Goal: Navigation & Orientation: Find specific page/section

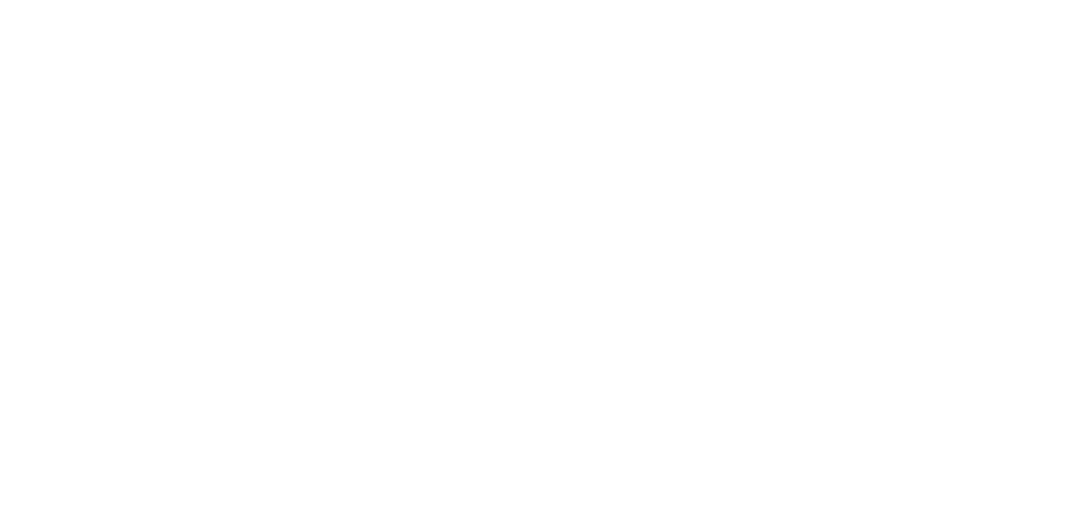
click at [375, 184] on div "Features Page Builder Create pages with Live and Grid Modes in real-time. Theme…" at bounding box center [446, 273] width 193 height 362
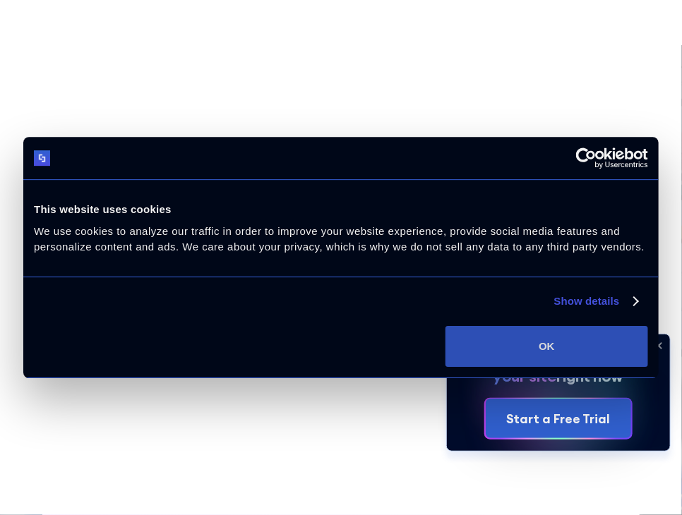
click at [554, 347] on button "OK" at bounding box center [546, 346] width 203 height 41
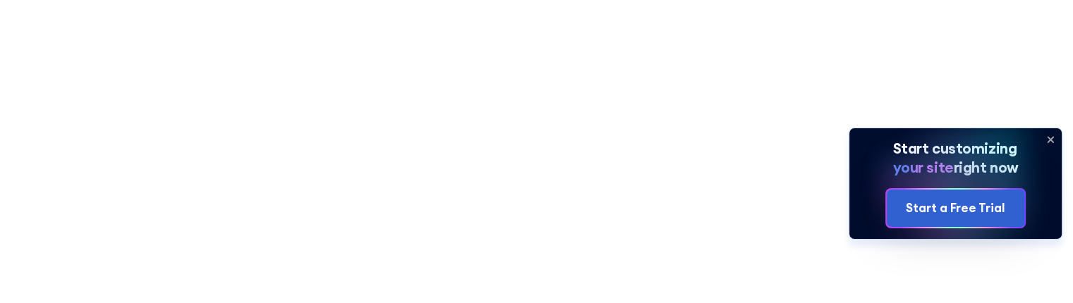
click at [258, 49] on div "Product works with SharePoint Microsoft Teams SAP Explore Templates Elements In…" at bounding box center [536, 59] width 821 height 27
